Goal: Task Accomplishment & Management: Complete application form

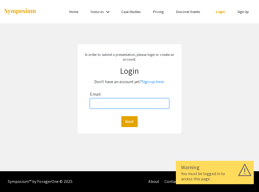
click at [123, 103] on input "Email:" at bounding box center [129, 103] width 79 height 10
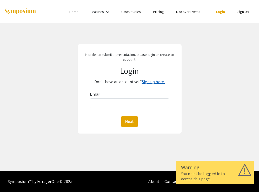
click at [146, 83] on link "Sign up here." at bounding box center [153, 81] width 23 height 5
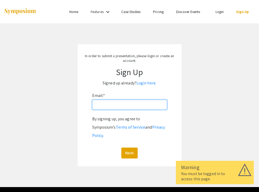
click at [123, 104] on input "Email: *" at bounding box center [129, 105] width 75 height 10
type input "[EMAIL_ADDRESS][DOMAIN_NAME]"
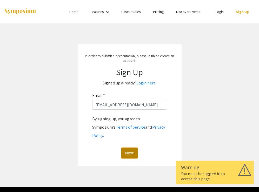
click at [130, 147] on button "Next" at bounding box center [129, 152] width 16 height 11
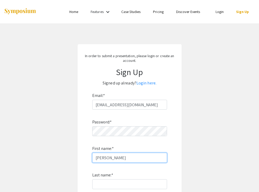
type input "[PERSON_NAME]"
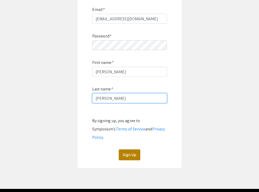
type input "[PERSON_NAME]"
click at [130, 149] on button "Sign Up" at bounding box center [129, 154] width 22 height 11
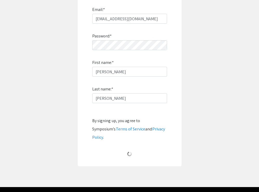
scroll to position [3, 0]
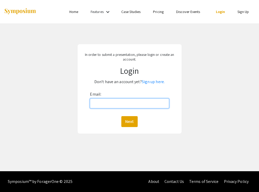
click at [109, 101] on input "Email:" at bounding box center [129, 103] width 79 height 10
type input "[EMAIL_ADDRESS][DOMAIN_NAME]"
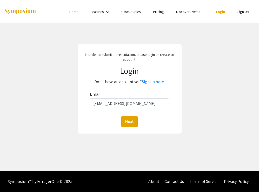
click at [129, 115] on div "Email: [EMAIL_ADDRESS][DOMAIN_NAME] Next" at bounding box center [129, 108] width 79 height 37
click at [129, 118] on button "Next" at bounding box center [129, 121] width 16 height 11
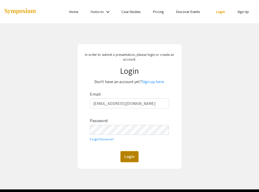
click at [129, 153] on button "Login" at bounding box center [129, 156] width 18 height 11
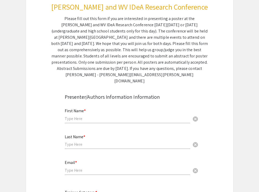
scroll to position [73, 0]
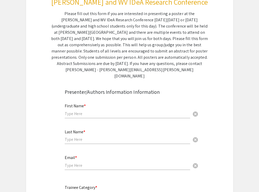
click at [88, 111] on input "text" at bounding box center [127, 113] width 125 height 5
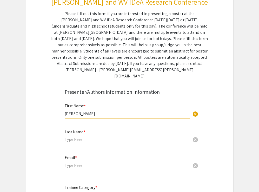
type input "[PERSON_NAME]"
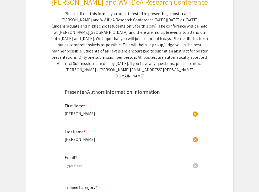
type input "[PERSON_NAME]"
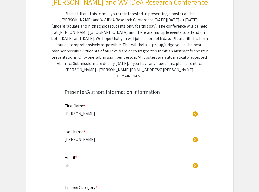
type input "hlc00004@mix.wvu.edu"
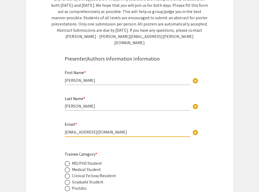
click at [81, 160] on div "MD/PhD Student" at bounding box center [87, 163] width 30 height 6
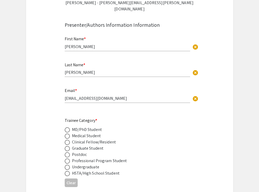
click at [67, 133] on span at bounding box center [67, 135] width 5 height 5
click at [67, 133] on input "radio" at bounding box center [67, 135] width 5 height 5
radio input "true"
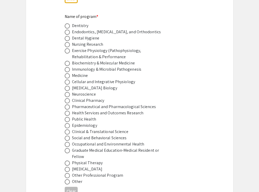
scroll to position [324, 0]
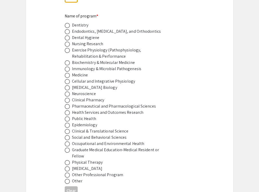
click at [68, 73] on span at bounding box center [67, 75] width 5 height 5
click at [68, 73] on input "radio" at bounding box center [67, 75] width 5 height 5
radio input "true"
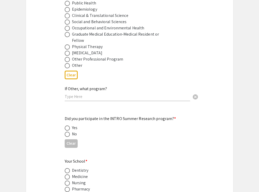
scroll to position [444, 0]
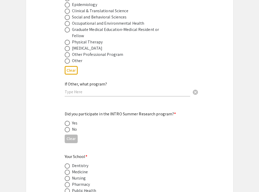
click at [80, 89] on input "text" at bounding box center [127, 91] width 125 height 5
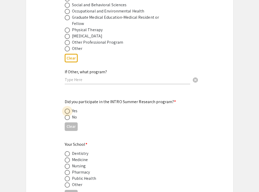
click at [69, 108] on span at bounding box center [67, 110] width 5 height 5
click at [69, 108] on input "radio" at bounding box center [67, 110] width 5 height 5
radio input "true"
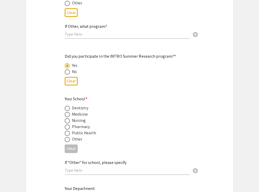
scroll to position [503, 0]
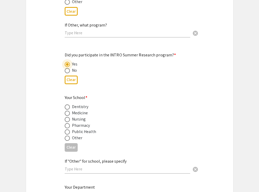
click at [67, 110] on span at bounding box center [67, 112] width 5 height 5
click at [67, 110] on input "radio" at bounding box center [67, 112] width 5 height 5
radio input "true"
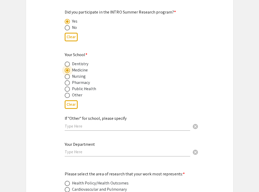
scroll to position [561, 0]
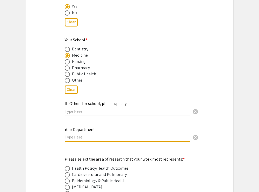
click at [82, 134] on input "text" at bounding box center [127, 136] width 125 height 5
click at [53, 135] on div "Symposium Presentation Submission Van Liere and WV IDeA Research Conference Ple…" at bounding box center [129, 183] width 207 height 1430
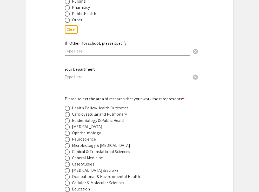
scroll to position [622, 0]
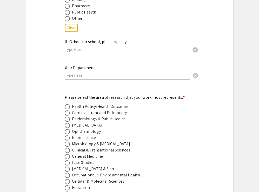
click at [72, 72] on input "text" at bounding box center [127, 74] width 125 height 5
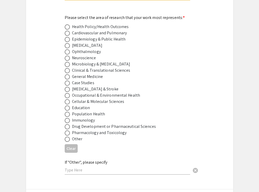
scroll to position [703, 0]
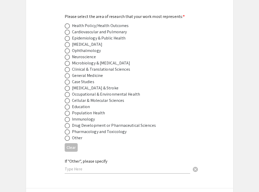
type input "Department of Pediatric Surgery"
drag, startPoint x: 96, startPoint y: 23, endPoint x: 116, endPoint y: 23, distance: 20.0
click at [116, 23] on div "Health Policy/Health Outcomes" at bounding box center [100, 26] width 57 height 6
click at [67, 23] on span at bounding box center [67, 25] width 5 height 5
click at [67, 23] on input "radio" at bounding box center [67, 25] width 5 height 5
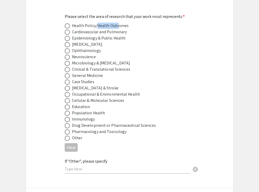
radio input "true"
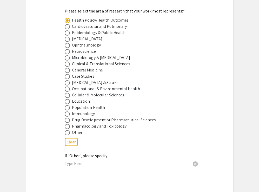
click at [104, 17] on div "Health Policy/Health Outcomes" at bounding box center [100, 20] width 57 height 6
drag, startPoint x: 97, startPoint y: 17, endPoint x: 115, endPoint y: 17, distance: 17.9
click at [115, 17] on div "Health Policy/Health Outcomes" at bounding box center [100, 20] width 57 height 6
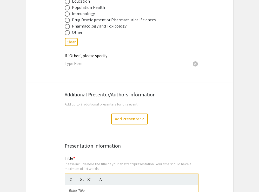
scroll to position [813, 0]
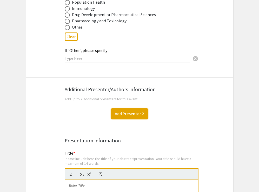
click at [131, 109] on button "Add Presenter 2" at bounding box center [129, 113] width 37 height 11
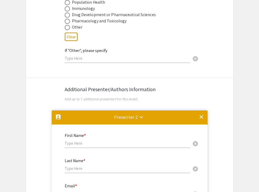
scroll to position [920, 0]
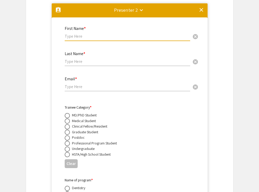
click at [89, 33] on input "text" at bounding box center [127, 35] width 125 height 5
type input "Lea"
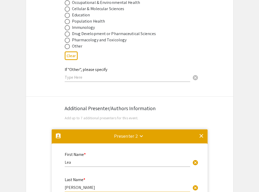
scroll to position [838, 0]
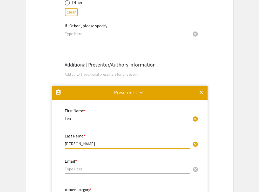
type input "Wehrli"
click at [199, 89] on mat-icon "clear" at bounding box center [201, 92] width 6 height 6
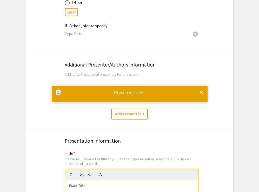
scroll to position [0, 0]
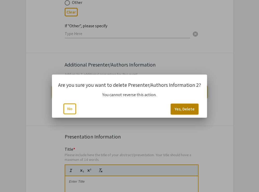
click at [186, 110] on button "Yes, Delete" at bounding box center [184, 108] width 28 height 11
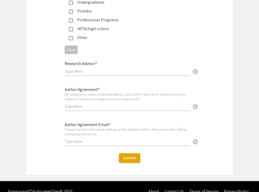
scroll to position [1291, 0]
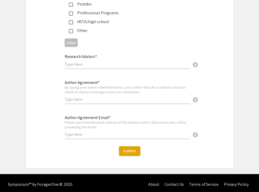
click at [92, 57] on div "Research Advisor * cancel" at bounding box center [127, 59] width 125 height 20
click at [86, 61] on input "text" at bounding box center [127, 63] width 125 height 5
type input "Lea Wehrli"
click at [87, 96] on input "text" at bounding box center [127, 98] width 125 height 5
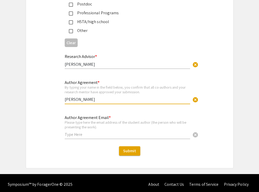
type input "Hayden Cooke"
click at [84, 132] on input "text" at bounding box center [127, 133] width 125 height 5
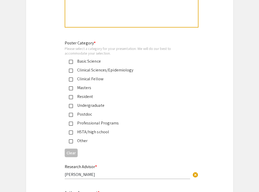
scroll to position [1182, 0]
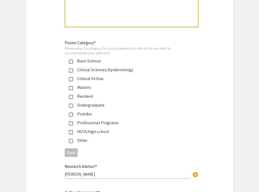
type input "hlc00004@mix.wvu.edu"
click at [73, 68] on div "Clinical Sciences/Epidemiology" at bounding box center [127, 70] width 109 height 6
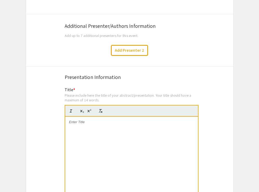
scroll to position [906, 0]
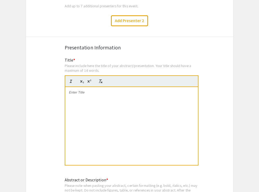
click at [123, 136] on div at bounding box center [131, 126] width 132 height 78
paste div
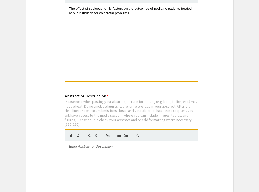
click at [132, 164] on div at bounding box center [131, 180] width 132 height 78
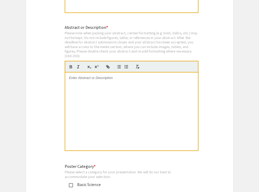
scroll to position [1063, 0]
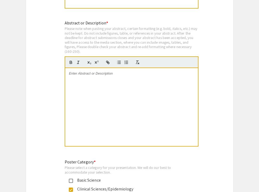
click at [128, 73] on div at bounding box center [131, 107] width 132 height 78
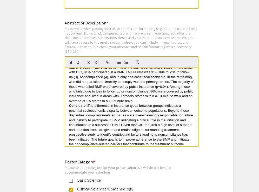
click at [145, 103] on span "The difference in insurance types between groups indicates a potential socioeco…" at bounding box center [131, 124] width 125 height 42
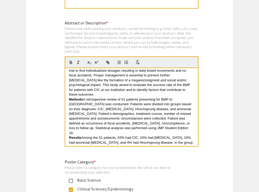
scroll to position [0, 0]
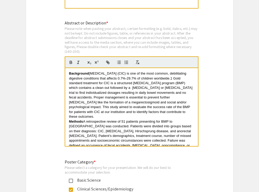
drag, startPoint x: 191, startPoint y: 133, endPoint x: 53, endPoint y: 36, distance: 167.9
